Goal: Information Seeking & Learning: Learn about a topic

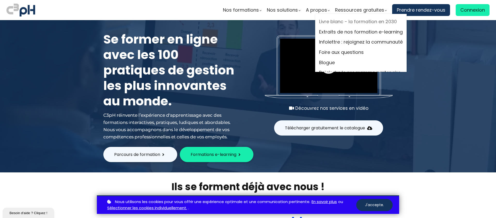
click at [341, 22] on link "Livre blanc - la formation en 2030" at bounding box center [361, 22] width 84 height 8
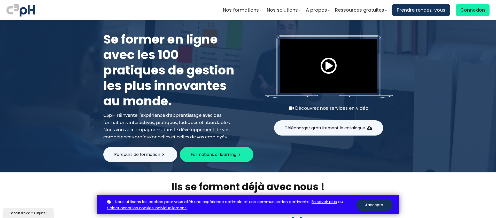
click at [314, 72] on div at bounding box center [328, 66] width 97 height 55
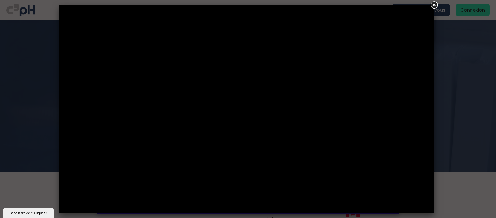
click at [431, 5] on link at bounding box center [433, 5] width 9 height 9
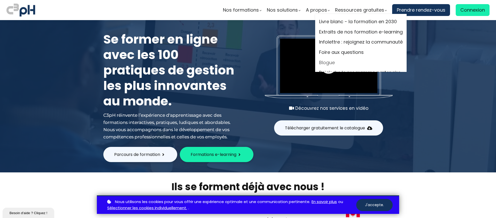
click at [323, 61] on link "Blogue" at bounding box center [361, 63] width 84 height 8
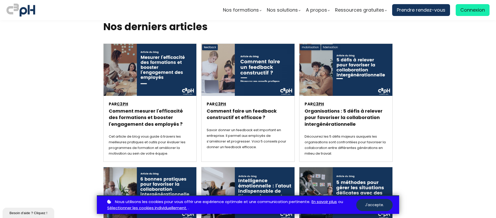
scroll to position [128, 0]
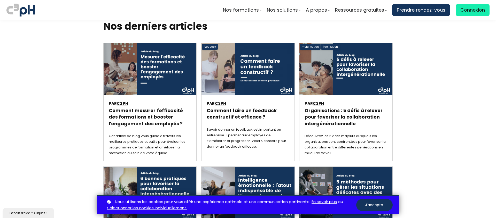
click at [124, 114] on h3 "Comment mesurer l'efficacité des formations et booster l'engagement des employé…" at bounding box center [150, 117] width 82 height 20
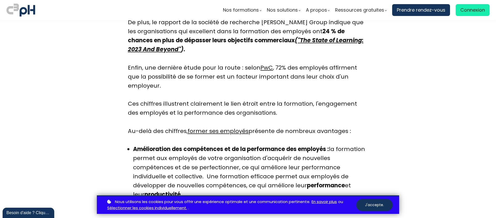
scroll to position [619, 0]
